Goal: Check status: Check status

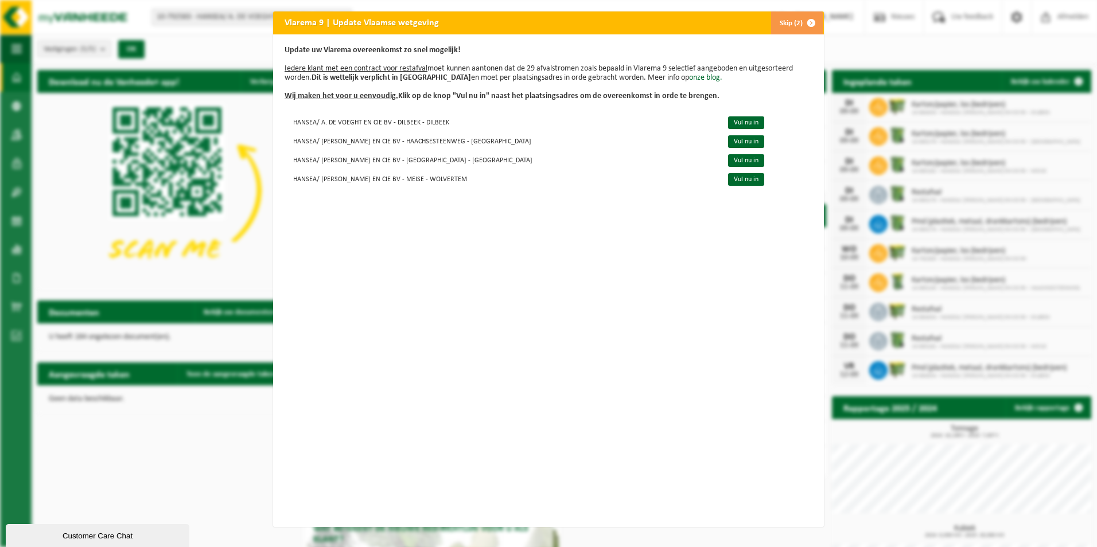
click at [787, 25] on button "Skip (2)" at bounding box center [796, 22] width 52 height 23
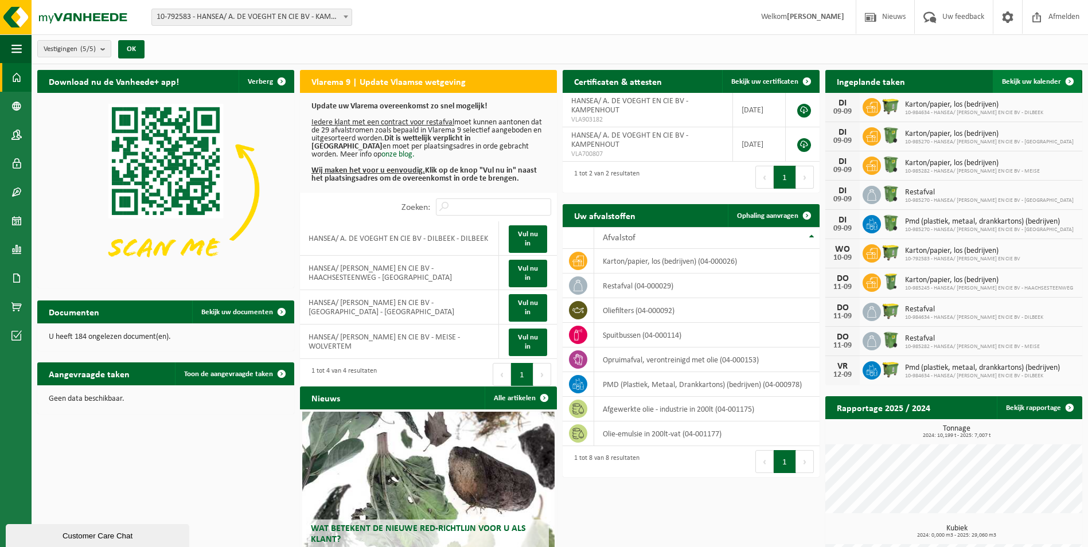
click at [1040, 81] on span "Bekijk uw kalender" at bounding box center [1031, 81] width 59 height 7
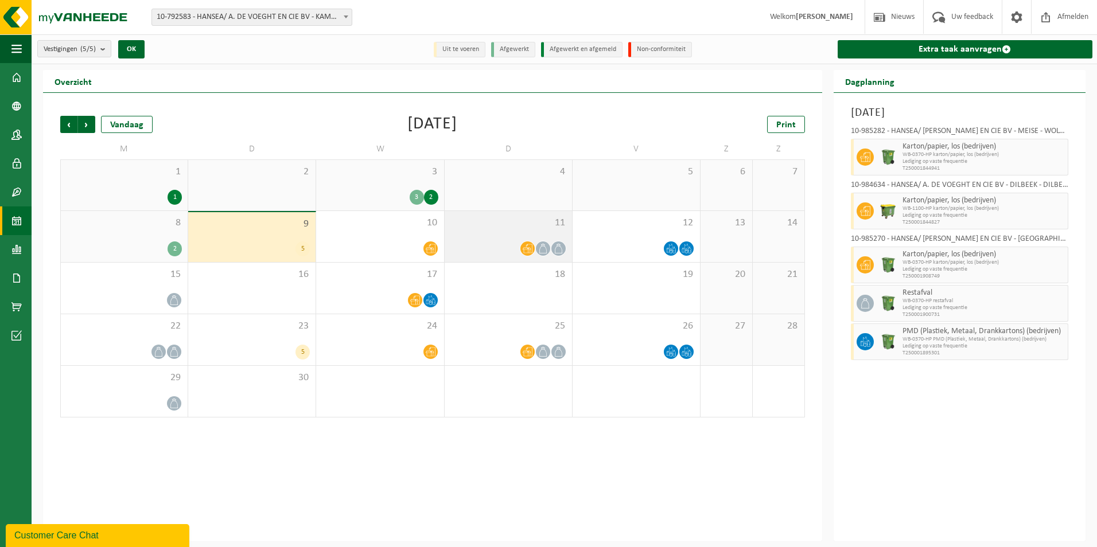
click at [528, 247] on icon at bounding box center [528, 248] width 10 height 9
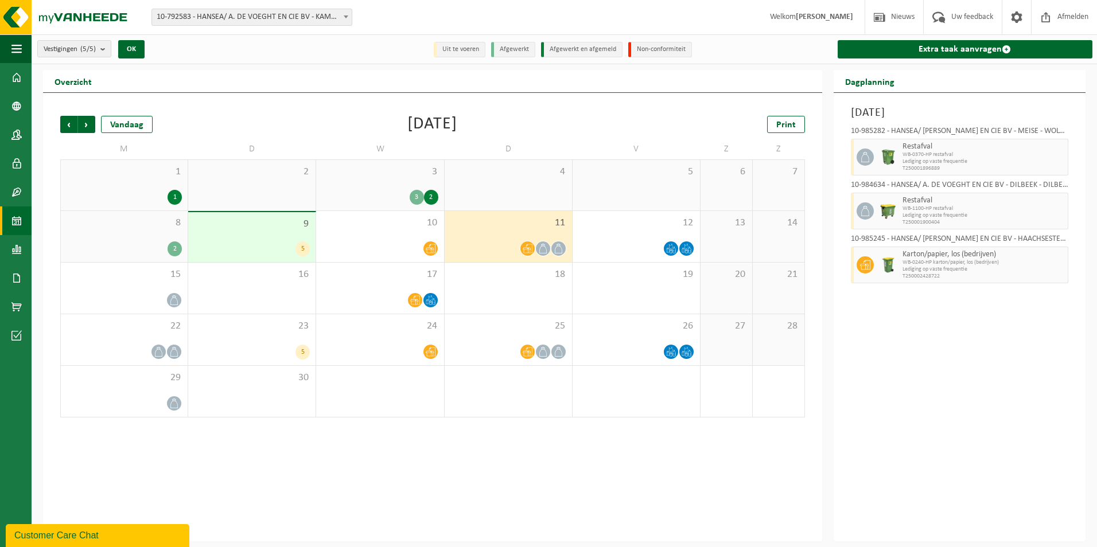
click at [542, 248] on icon at bounding box center [543, 249] width 10 height 10
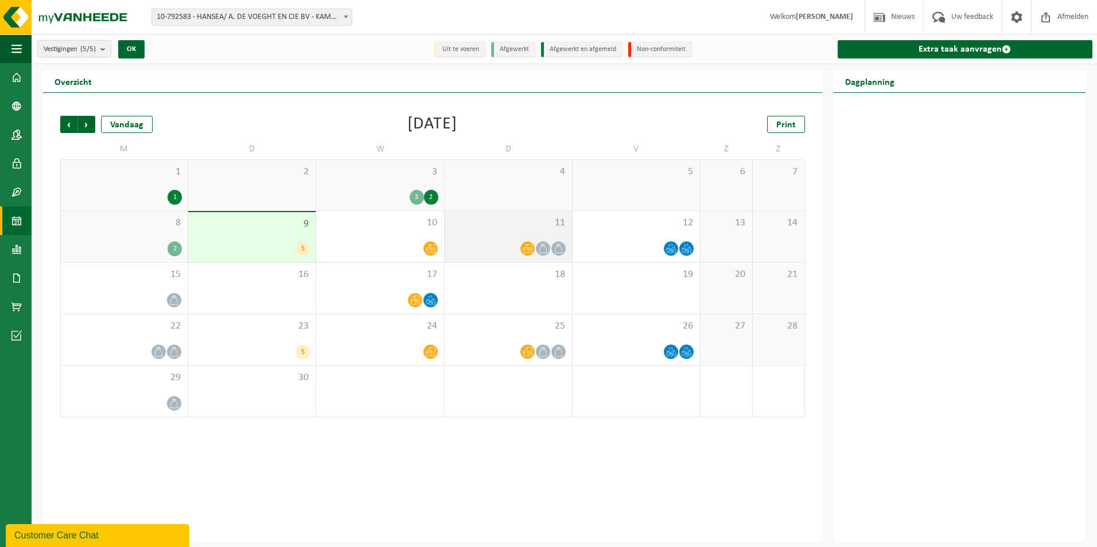
click at [562, 249] on icon at bounding box center [558, 249] width 7 height 10
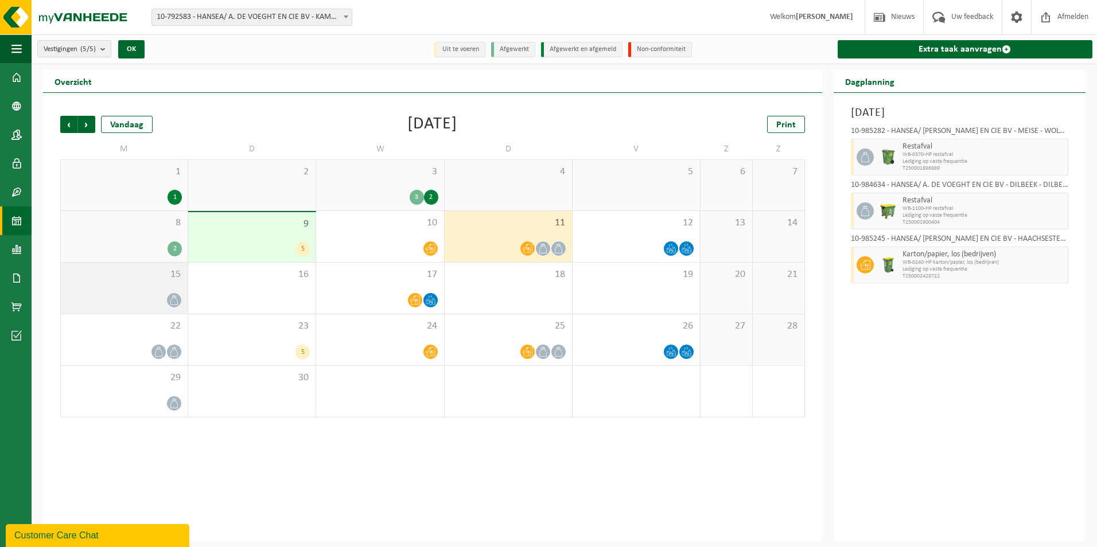
click at [173, 295] on icon at bounding box center [173, 300] width 7 height 10
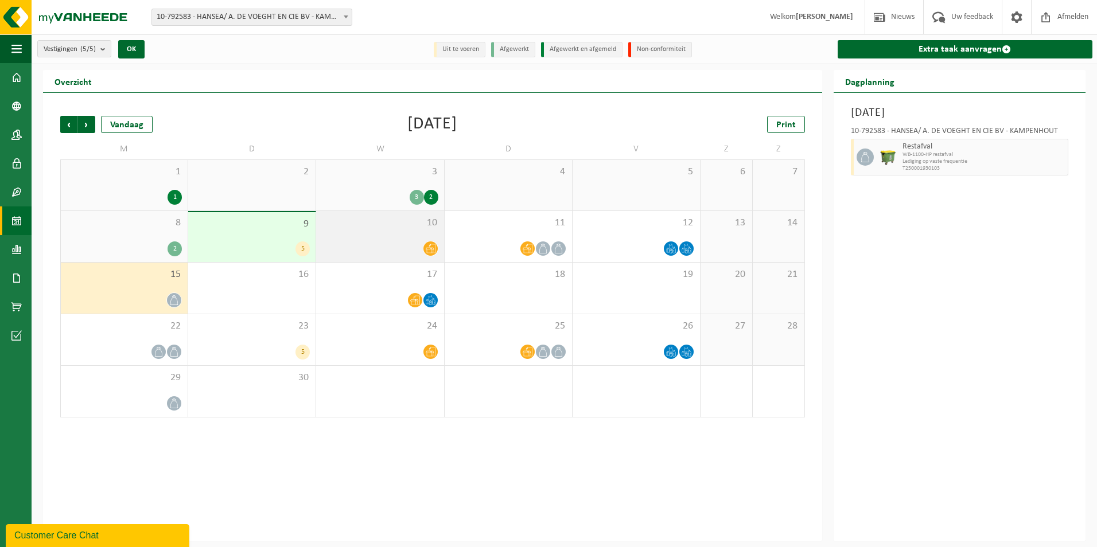
click at [434, 247] on icon at bounding box center [431, 249] width 10 height 10
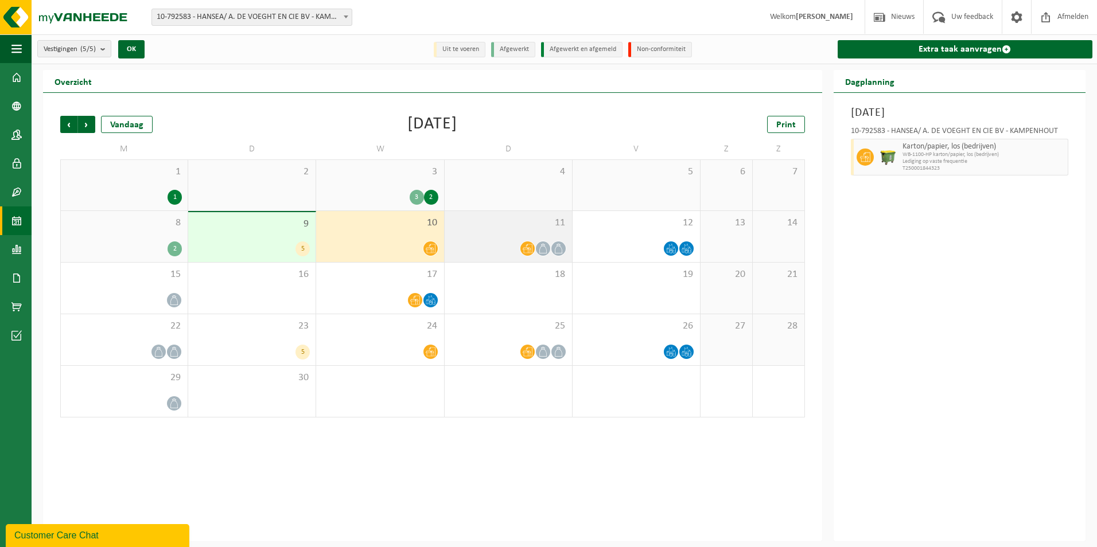
click at [528, 247] on icon at bounding box center [528, 249] width 10 height 10
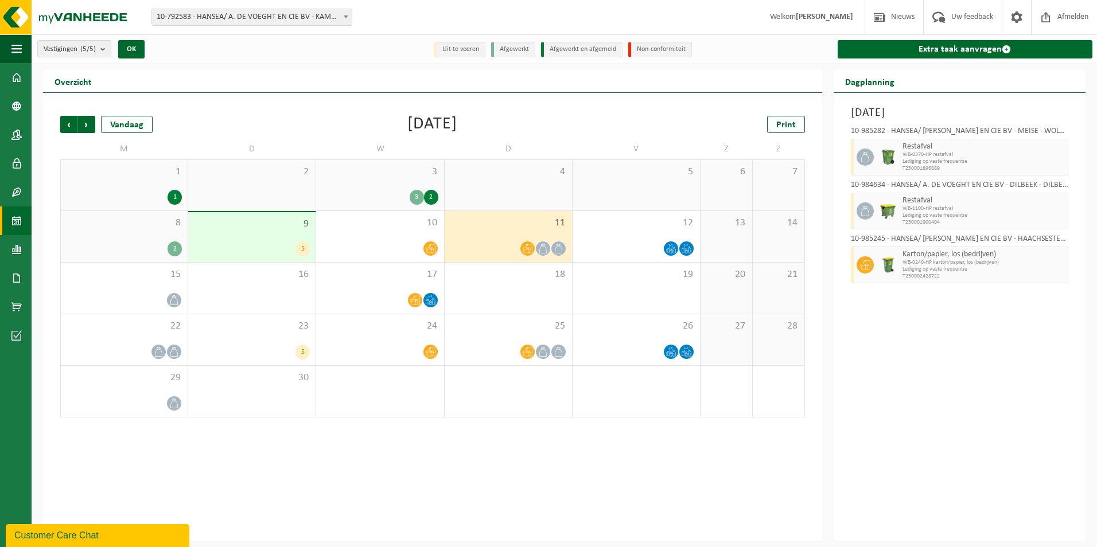
click at [540, 250] on icon at bounding box center [543, 249] width 10 height 10
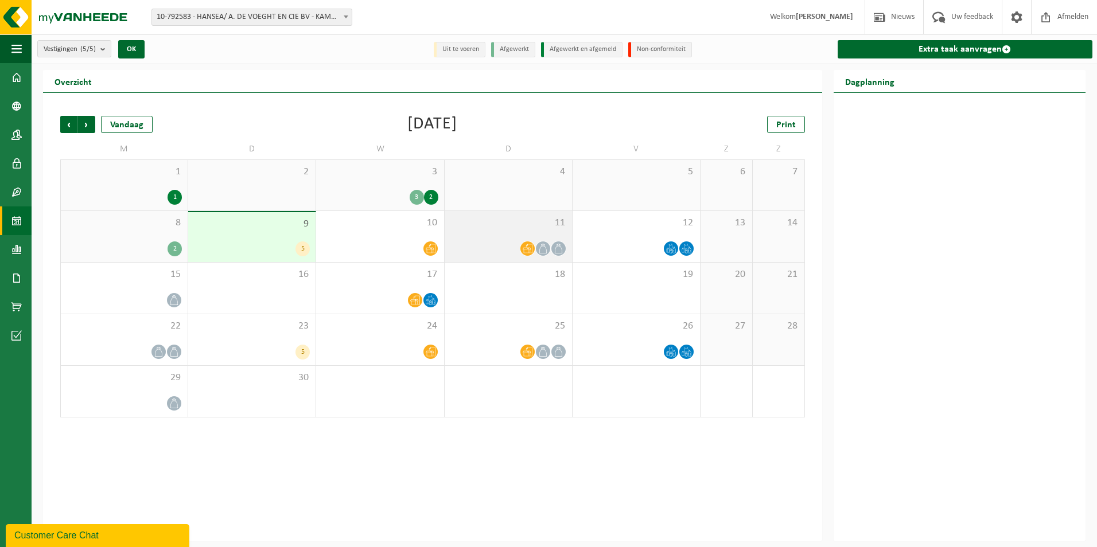
click at [563, 250] on icon at bounding box center [559, 249] width 10 height 10
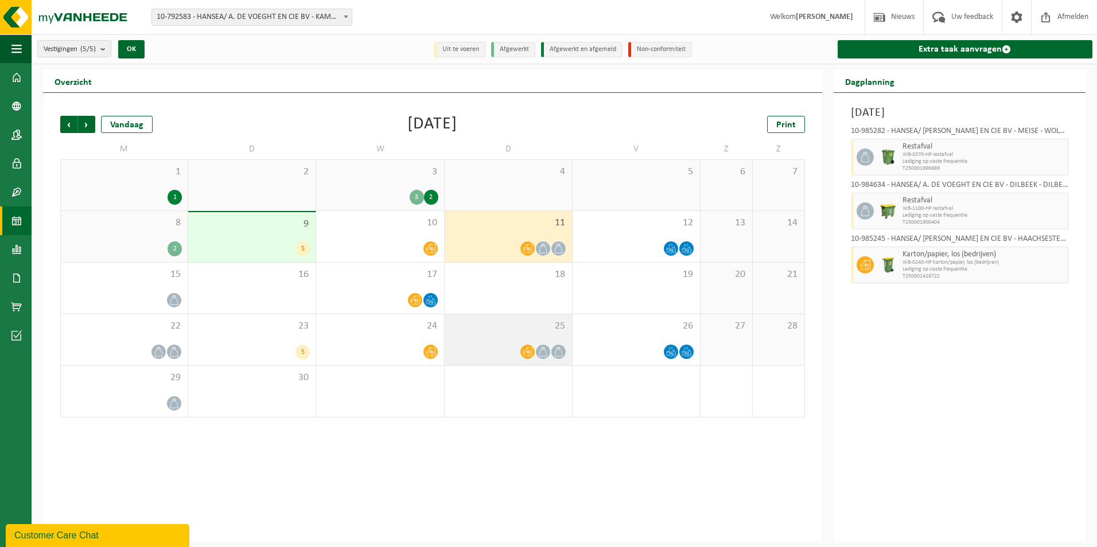
click at [556, 353] on icon at bounding box center [559, 352] width 10 height 10
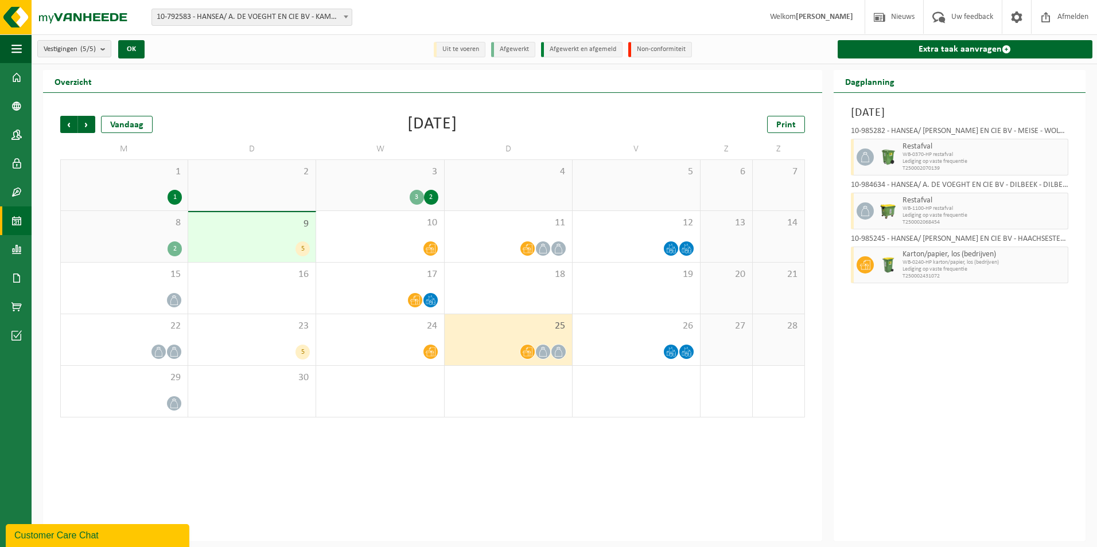
click at [560, 351] on icon at bounding box center [559, 352] width 10 height 10
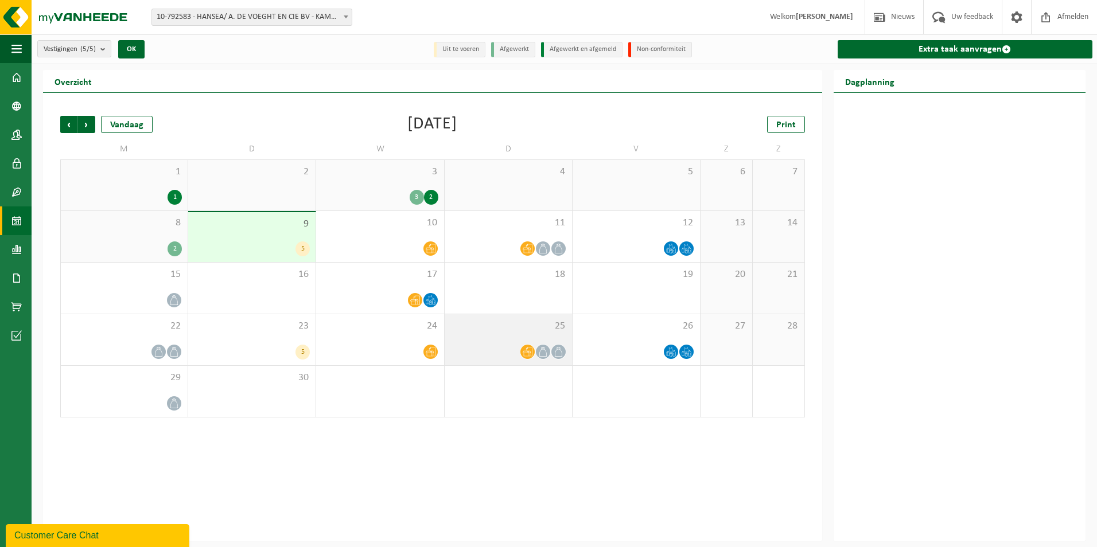
click at [568, 353] on div "25" at bounding box center [508, 339] width 127 height 51
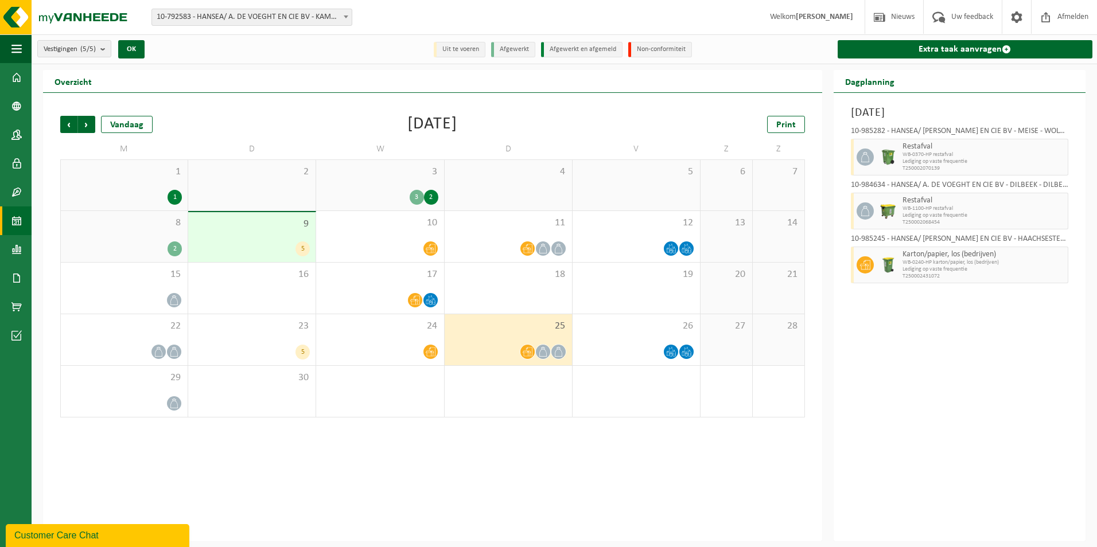
click at [539, 353] on icon at bounding box center [543, 352] width 10 height 10
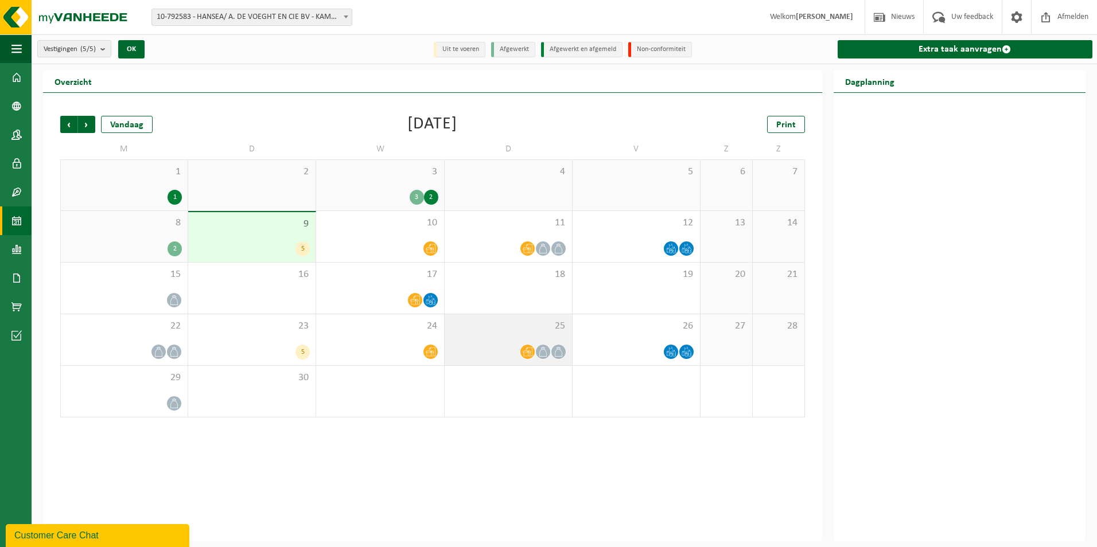
click at [519, 353] on div at bounding box center [508, 351] width 116 height 15
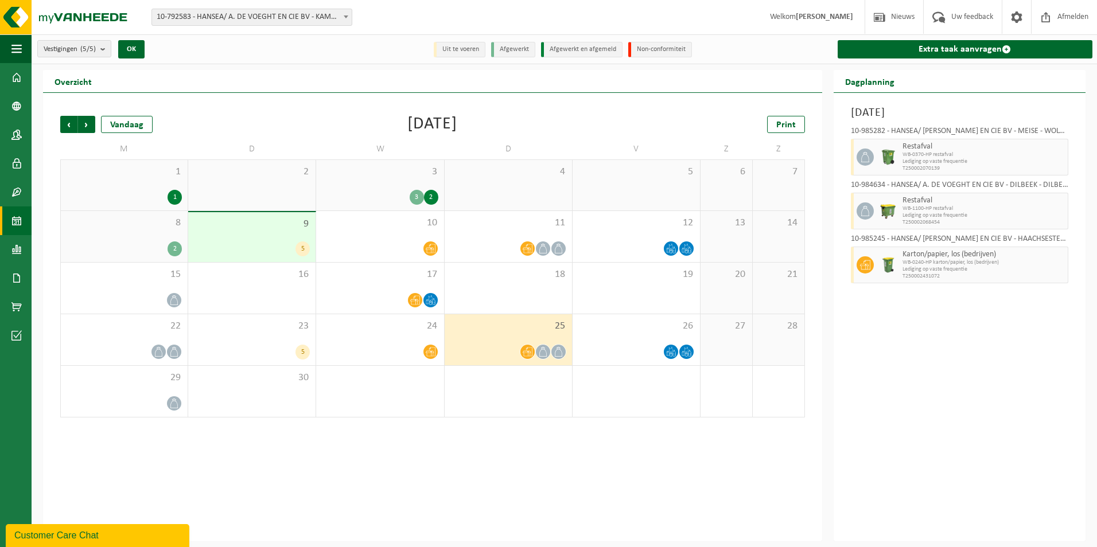
click at [562, 351] on icon at bounding box center [559, 352] width 10 height 10
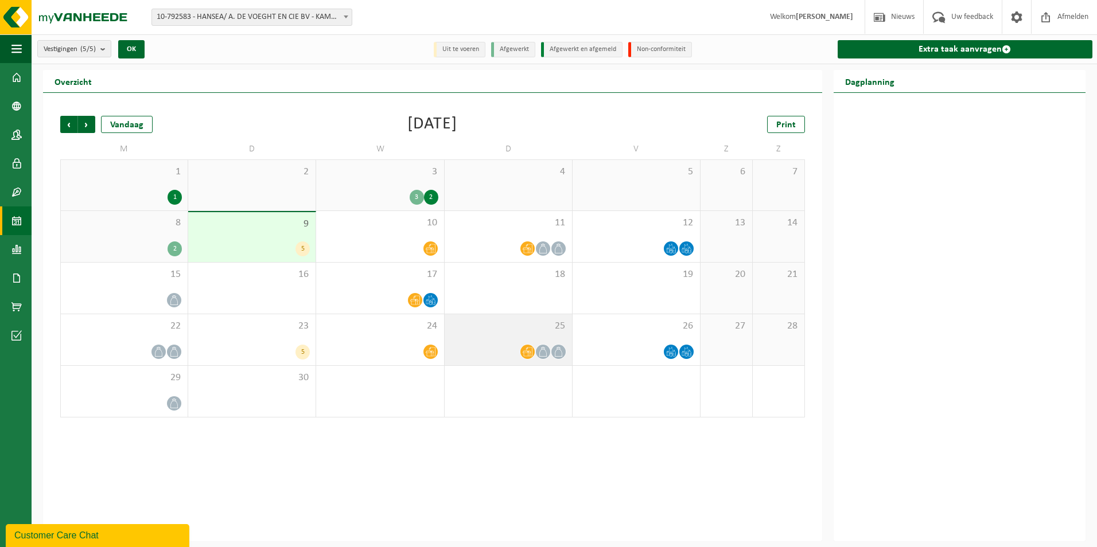
click at [562, 351] on icon at bounding box center [559, 352] width 10 height 10
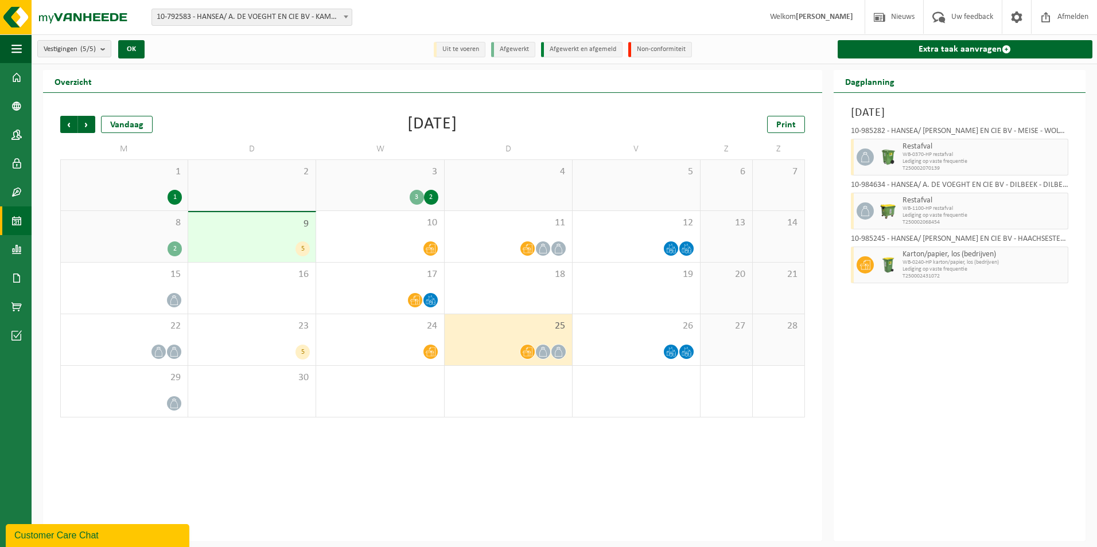
click at [544, 353] on icon at bounding box center [543, 352] width 10 height 10
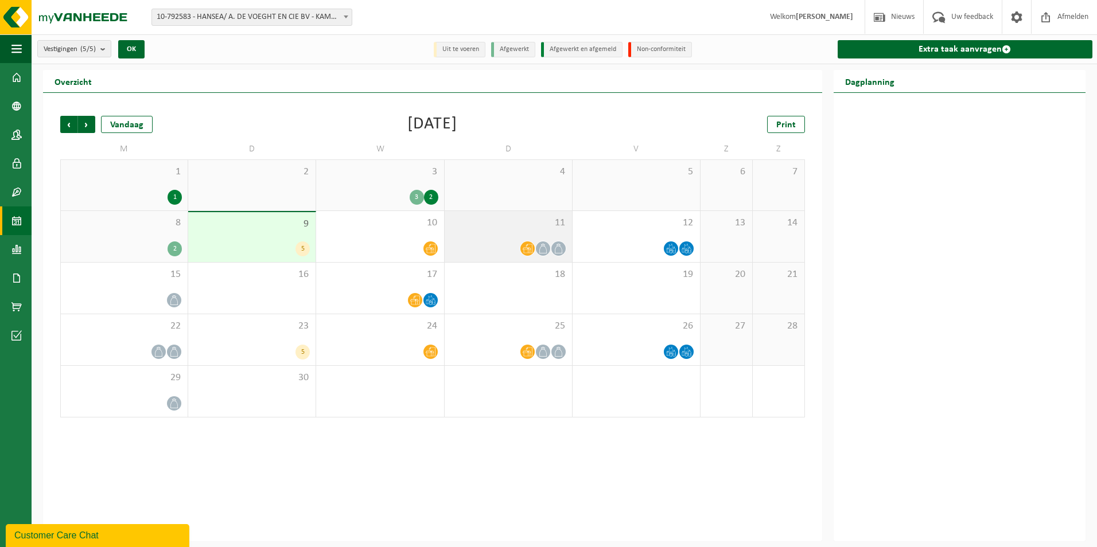
click at [560, 249] on icon at bounding box center [559, 249] width 10 height 10
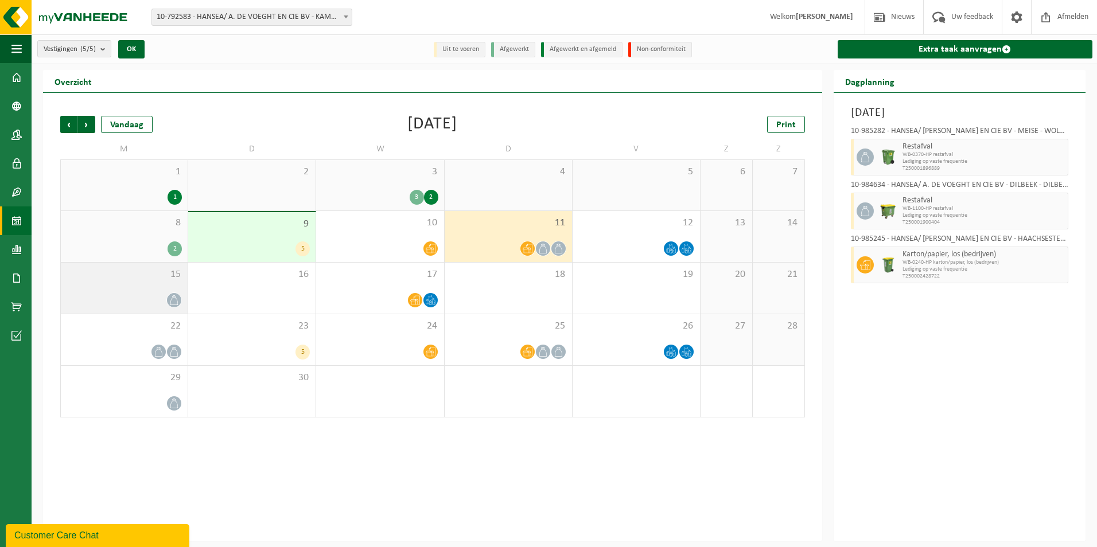
click at [178, 298] on icon at bounding box center [174, 300] width 10 height 10
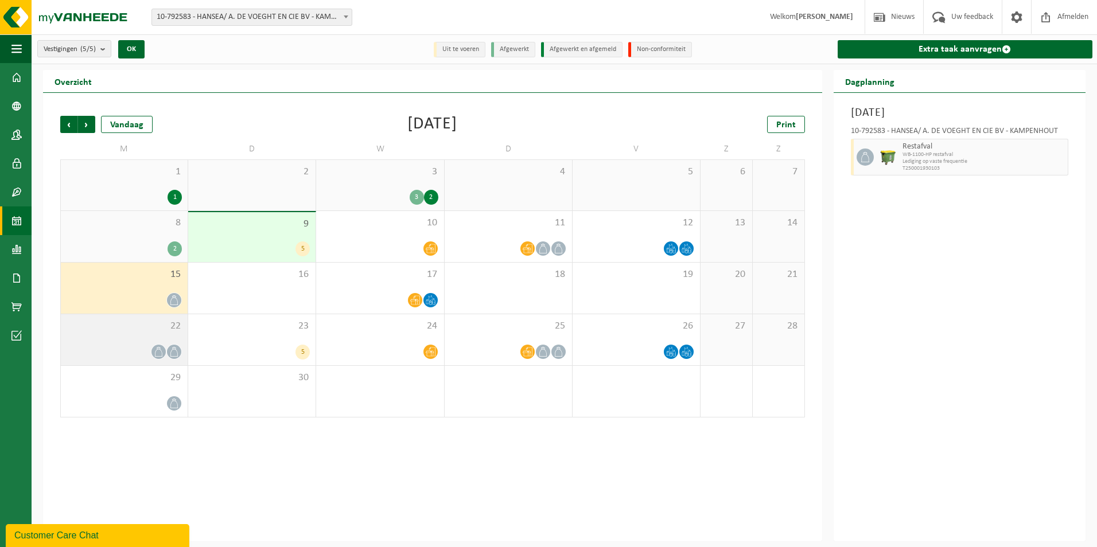
click at [155, 354] on icon at bounding box center [158, 352] width 7 height 10
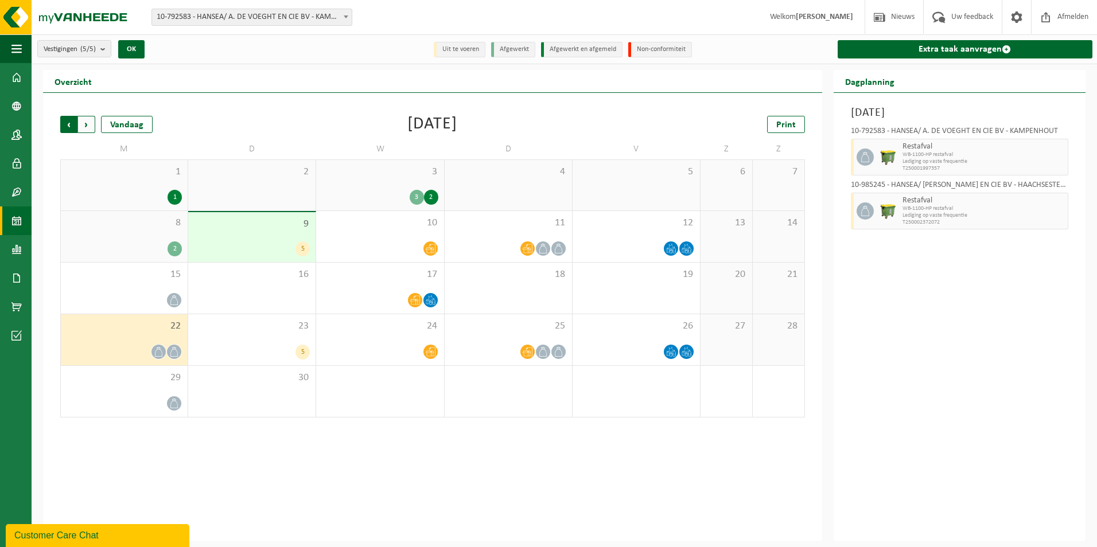
click at [86, 124] on span "Volgende" at bounding box center [86, 124] width 17 height 17
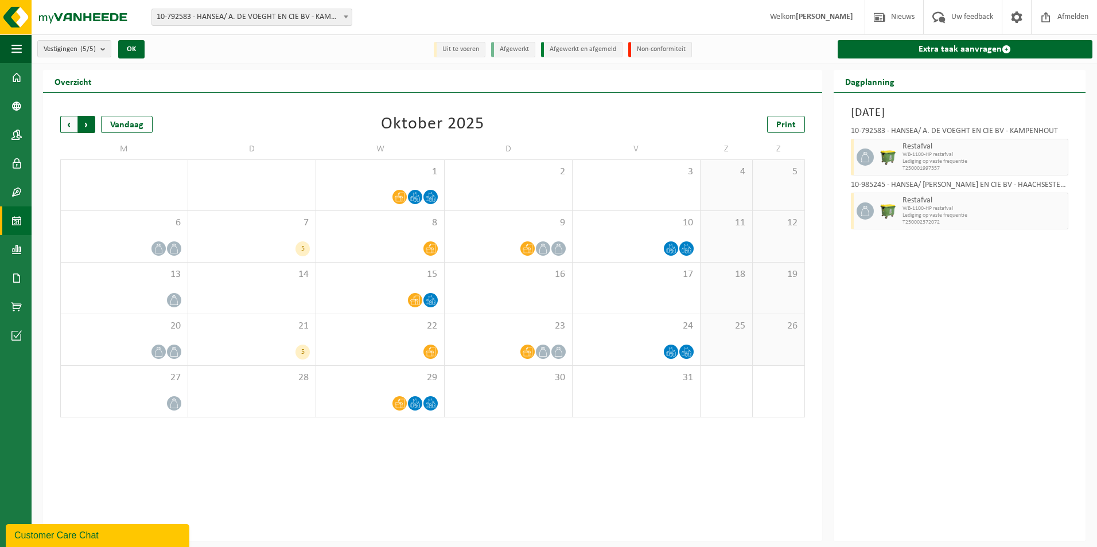
click at [69, 122] on span "Vorige" at bounding box center [68, 124] width 17 height 17
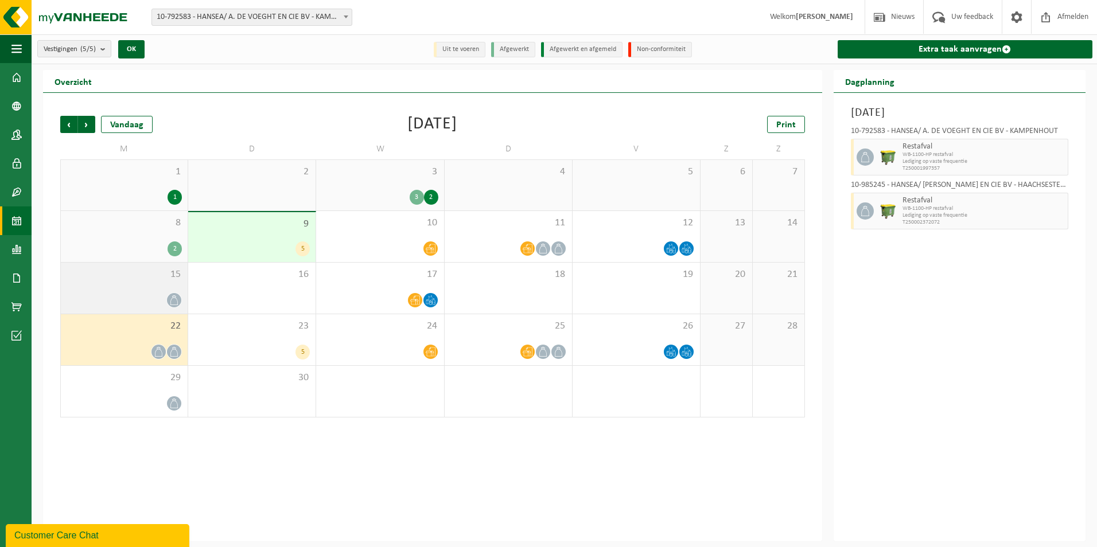
click at [173, 297] on icon at bounding box center [173, 300] width 7 height 10
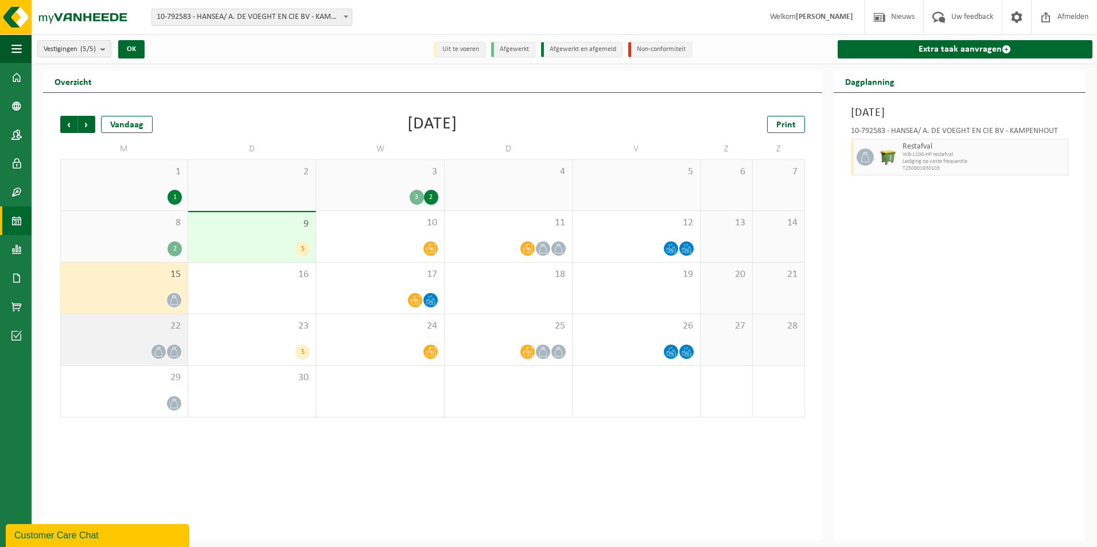
click at [174, 354] on icon at bounding box center [174, 352] width 10 height 10
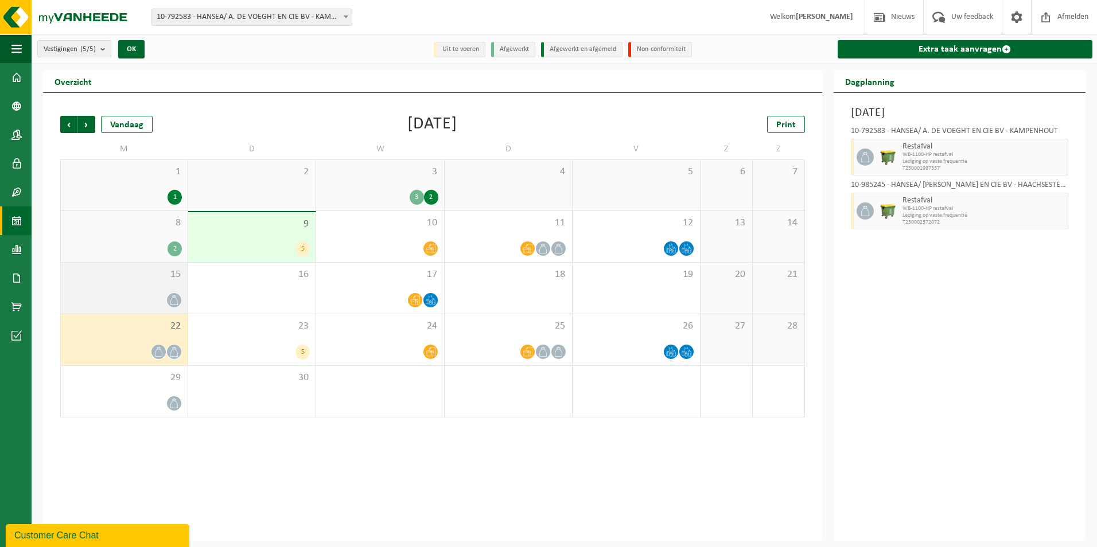
click at [173, 294] on span at bounding box center [174, 300] width 14 height 14
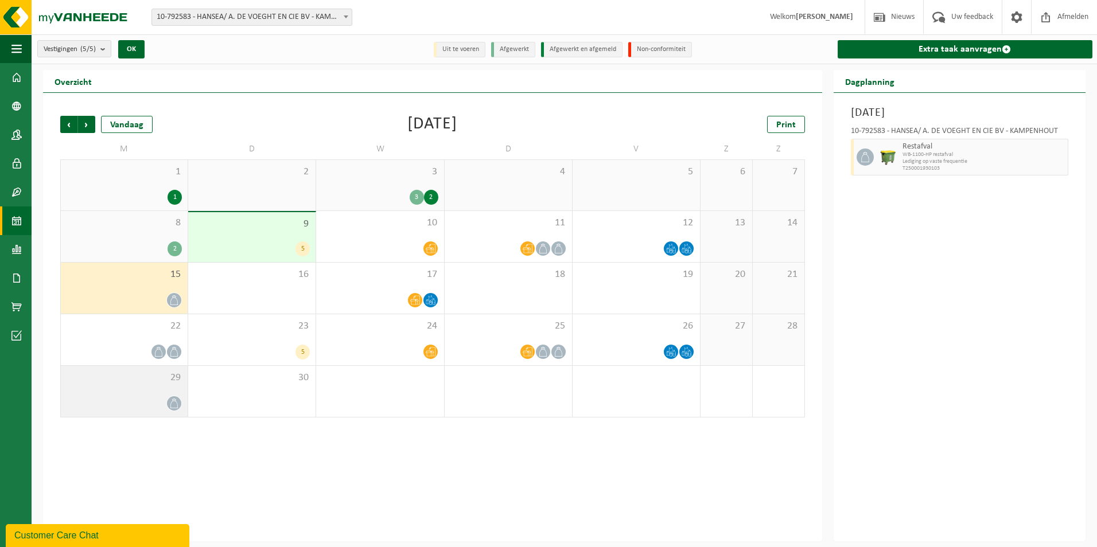
click at [170, 402] on icon at bounding box center [174, 404] width 10 height 10
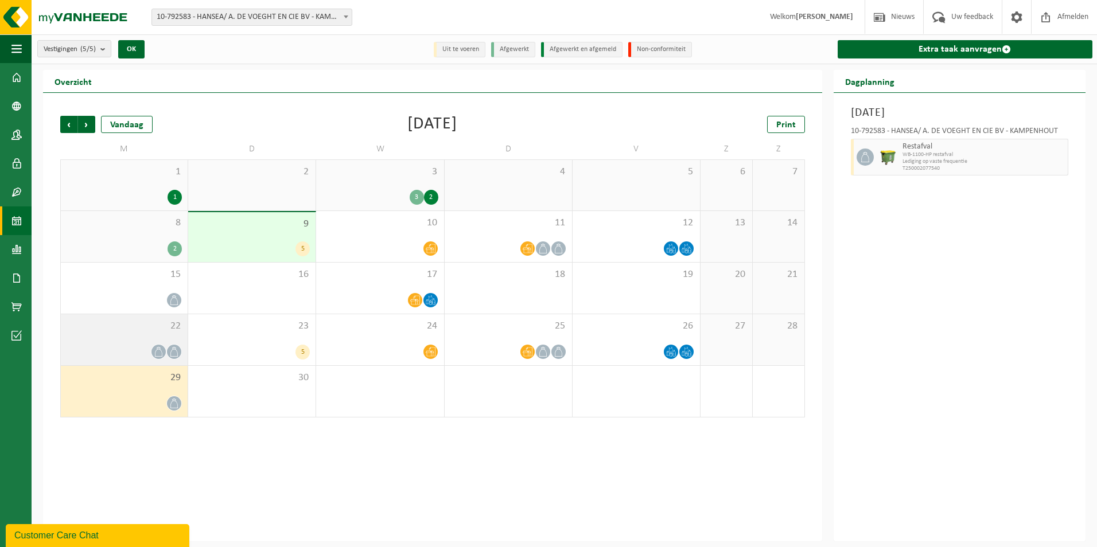
click at [174, 352] on icon at bounding box center [174, 352] width 10 height 10
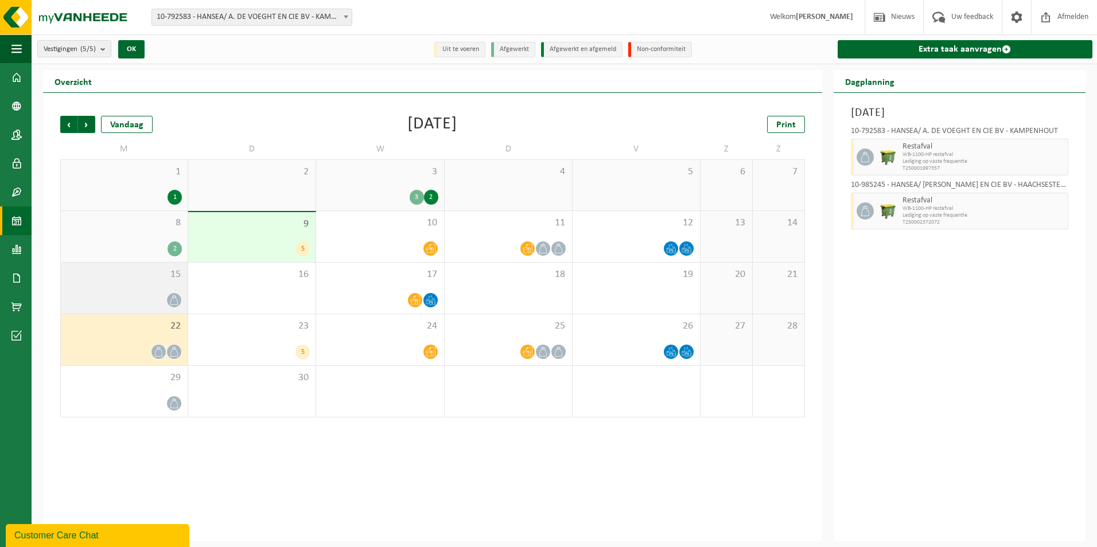
click at [174, 298] on icon at bounding box center [174, 300] width 10 height 10
